Goal: Check status: Check status

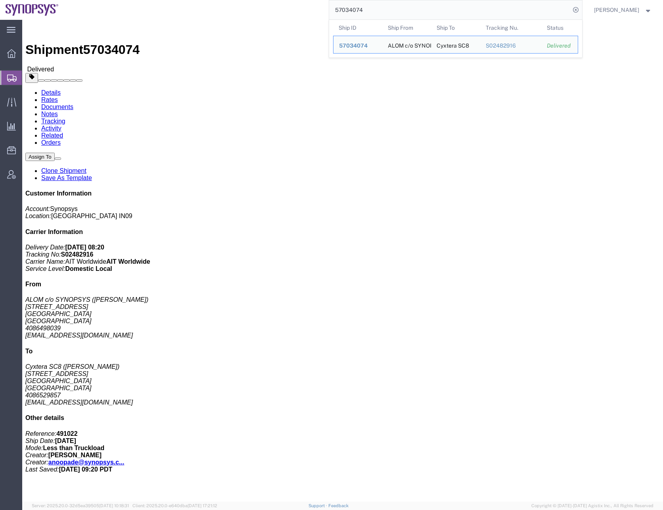
drag, startPoint x: 378, startPoint y: 12, endPoint x: 325, endPoint y: 15, distance: 53.2
click at [325, 15] on div "57034074 Ship ID Ship From Ship To Tracking Nu. Status Ship ID 57034074 Ship Fr…" at bounding box center [323, 10] width 518 height 20
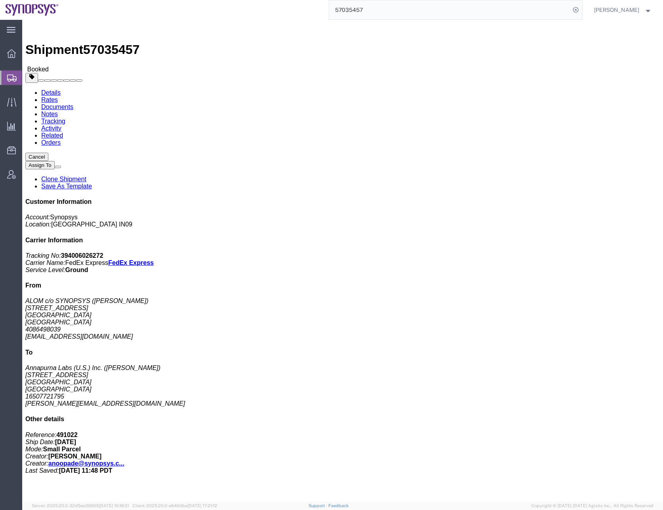
click div "1 Your Packaging Total weight: 14.00 LBS Tracking: 394006026272 Dimensions: L 1…"
click b "394006026272"
copy b "394006026272"
click at [364, 11] on input "57035457" at bounding box center [449, 9] width 241 height 19
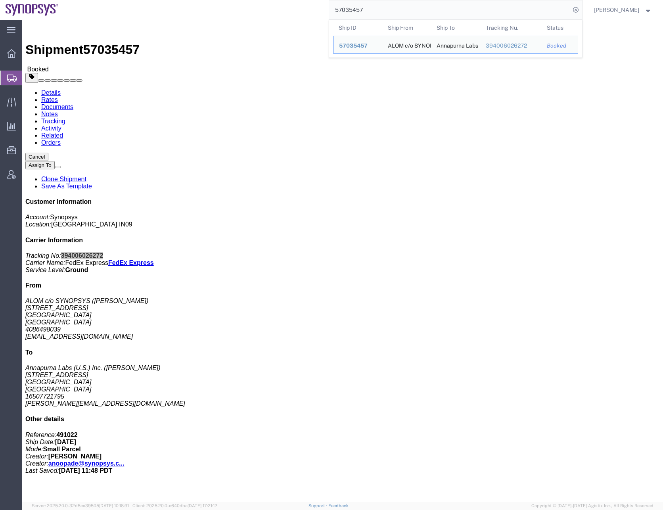
click at [364, 11] on input "57035457" at bounding box center [449, 9] width 241 height 19
paste input "6994172"
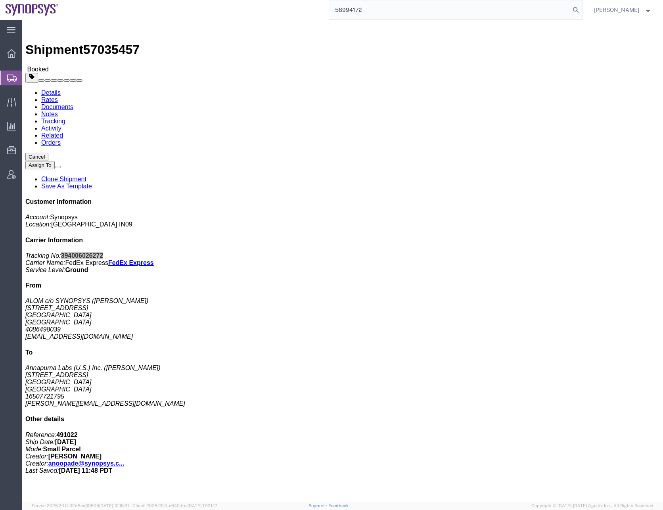
type input "56994172"
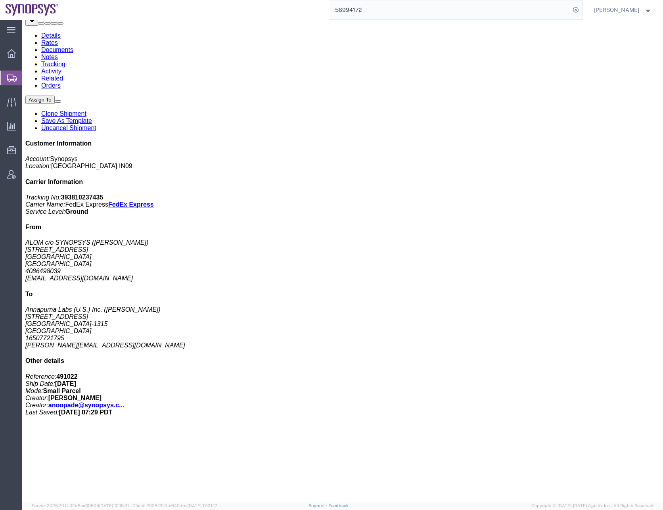
scroll to position [113, 0]
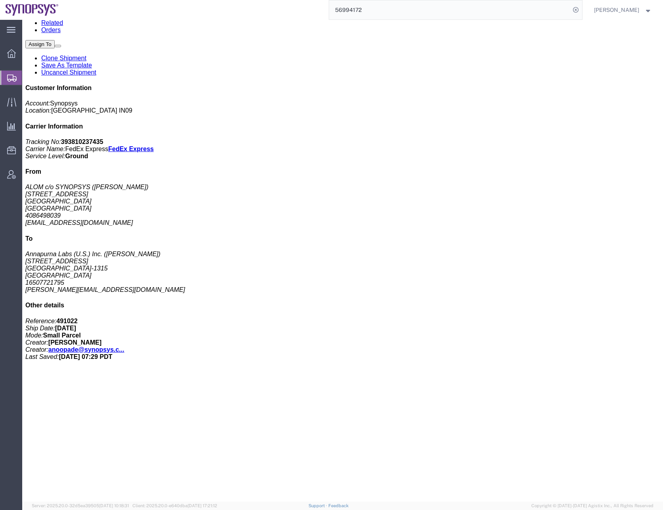
click link "Activity"
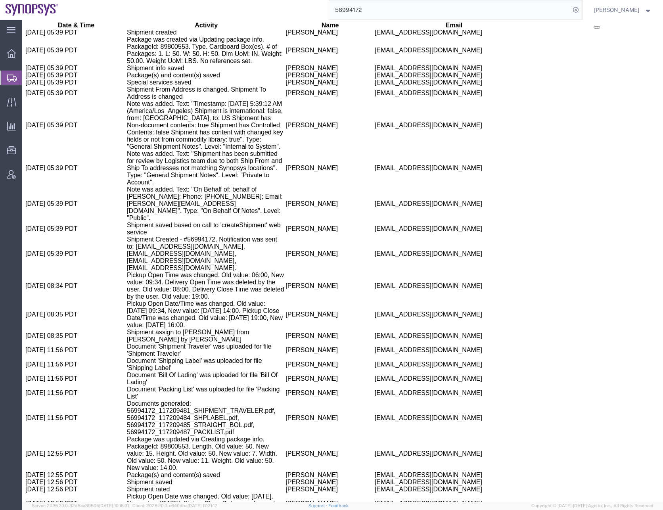
scroll to position [742, 0]
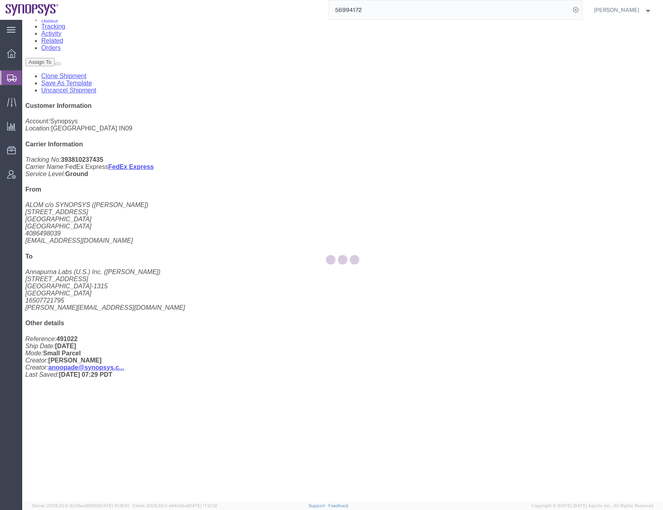
scroll to position [113, 0]
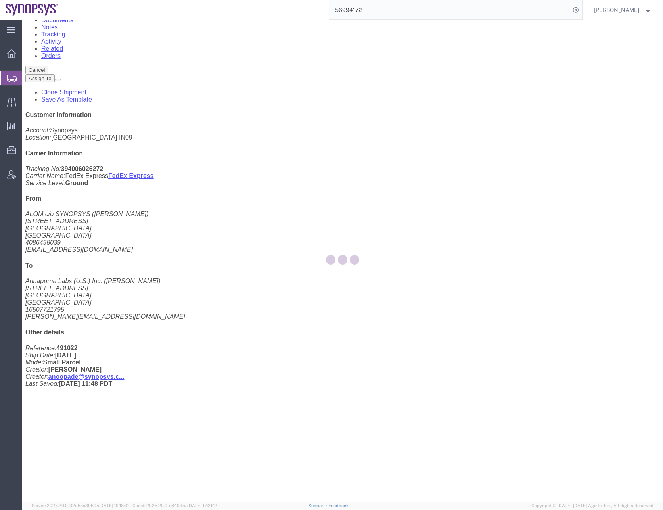
scroll to position [105, 0]
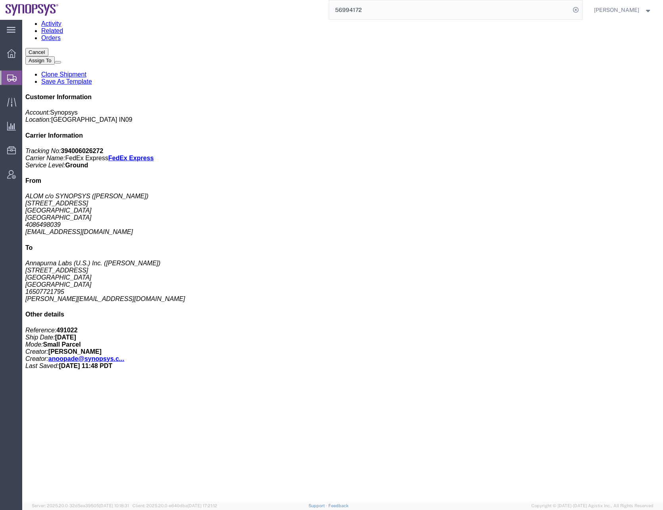
click div "1 Your Packaging Total weight: 14.00 LBS Tracking: 394006026272 Dimensions: L 1…"
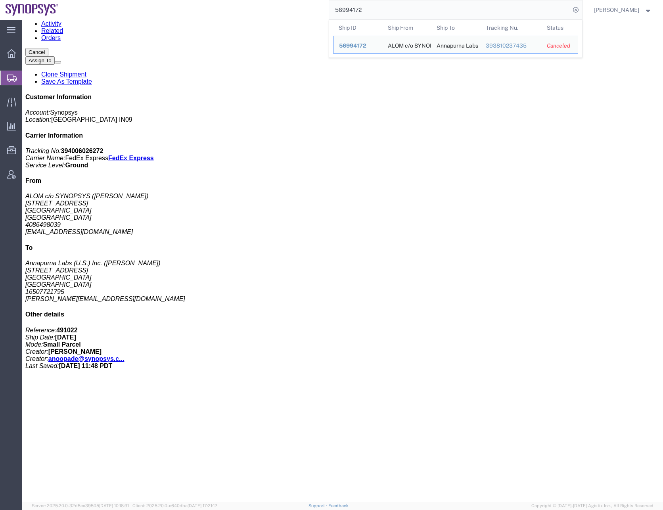
drag, startPoint x: 376, startPoint y: 10, endPoint x: 307, endPoint y: 16, distance: 69.2
click at [307, 16] on div "56994172 Ship ID Ship From Ship To Tracking Nu. Status Ship ID 56994172 Ship Fr…" at bounding box center [323, 10] width 518 height 20
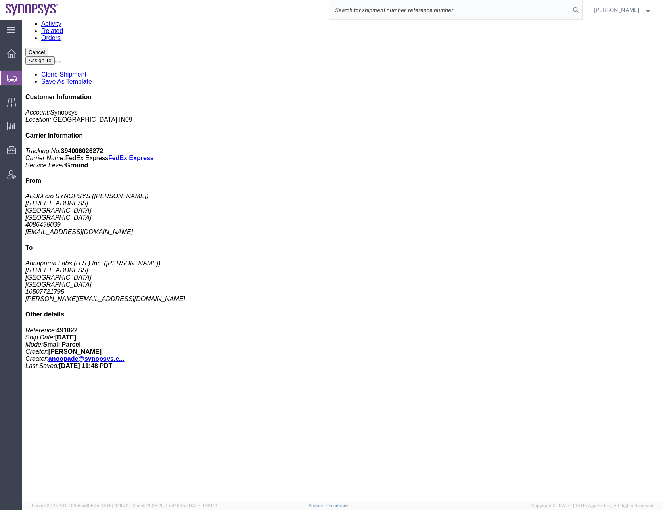
click div "1 Your Packaging Total weight: 14.00 LBS Tracking: 394006026272 Dimensions: L 1…"
click link "Activity"
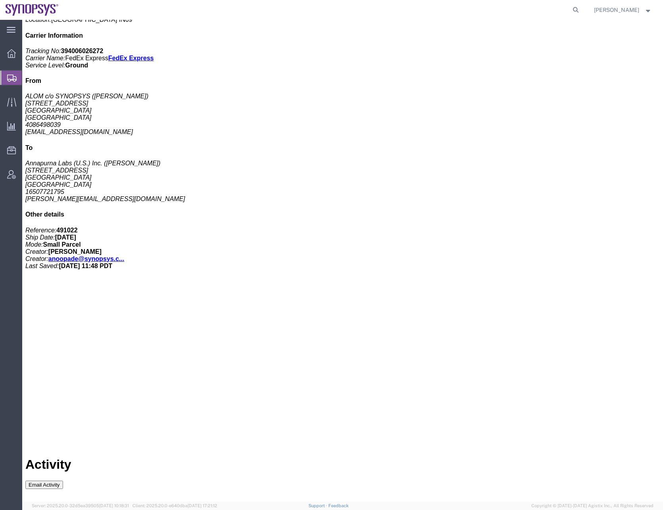
scroll to position [354, 0]
